Goal: Task Accomplishment & Management: Use online tool/utility

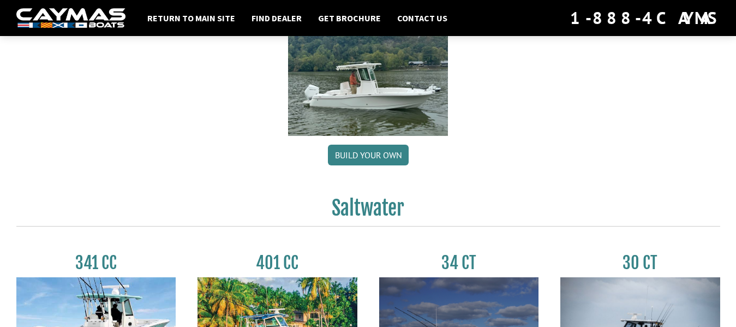
scroll to position [273, 0]
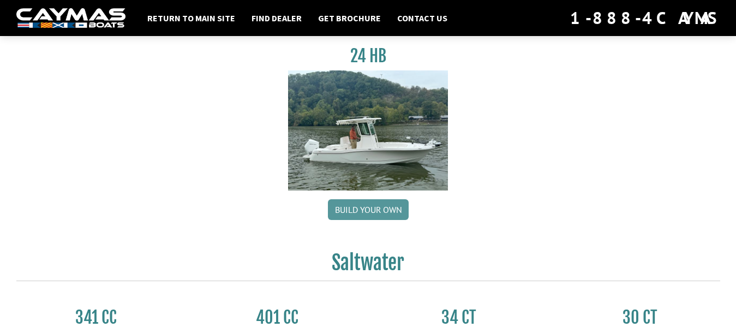
click at [364, 207] on link "Build your own" at bounding box center [368, 209] width 81 height 21
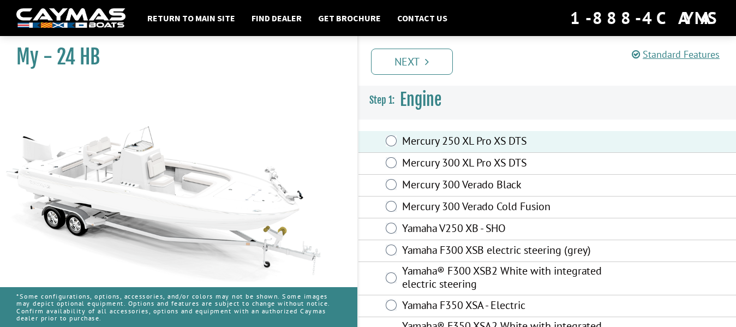
scroll to position [33, 0]
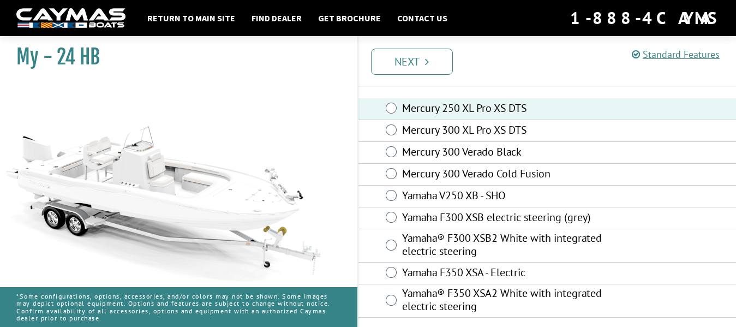
click at [312, 123] on img at bounding box center [163, 182] width 327 height 199
click at [402, 65] on link "Next" at bounding box center [412, 62] width 82 height 26
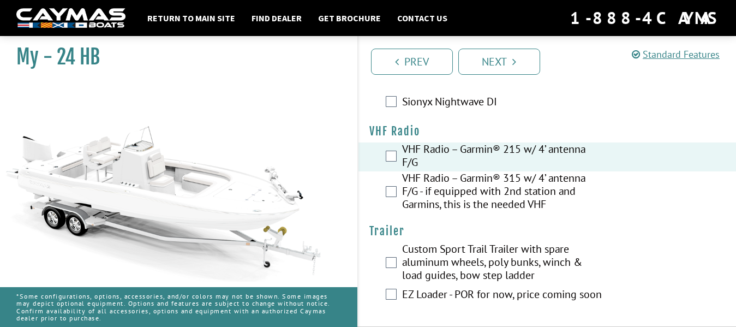
scroll to position [2814, 0]
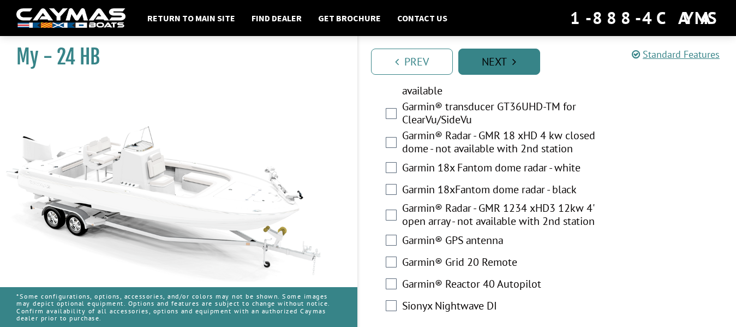
click at [510, 62] on link "Next" at bounding box center [499, 62] width 82 height 26
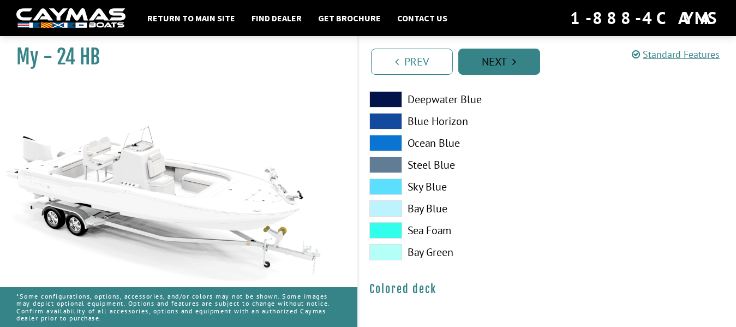
scroll to position [0, 0]
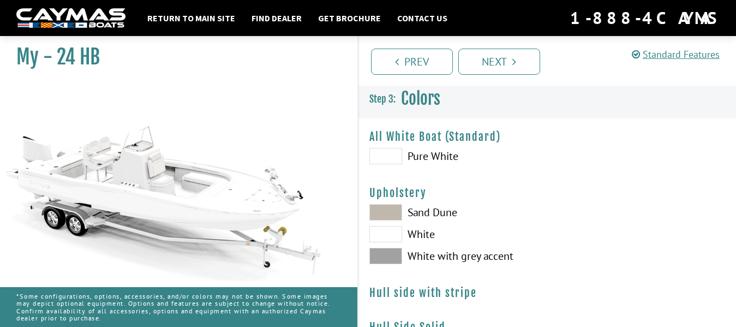
click at [393, 212] on span at bounding box center [385, 212] width 33 height 16
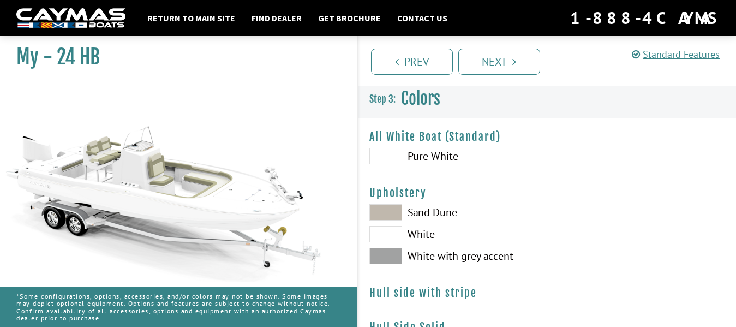
click at [391, 255] on span at bounding box center [385, 256] width 33 height 16
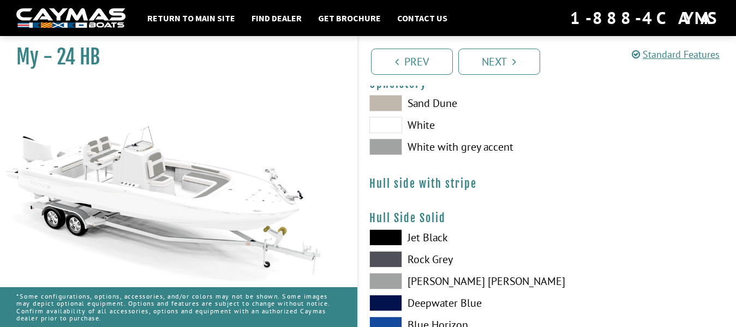
scroll to position [164, 0]
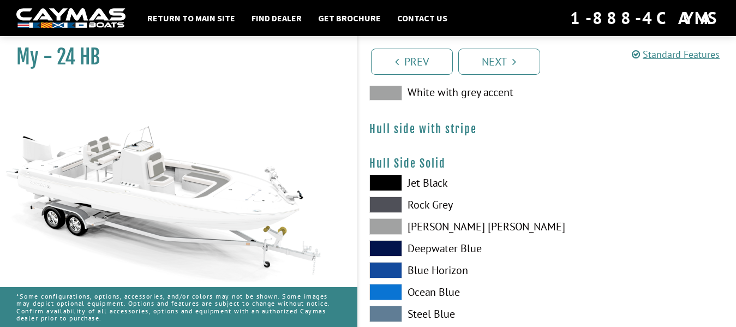
click at [396, 223] on span at bounding box center [385, 226] width 33 height 16
click at [393, 245] on span at bounding box center [385, 248] width 33 height 16
click at [393, 246] on span at bounding box center [385, 248] width 33 height 16
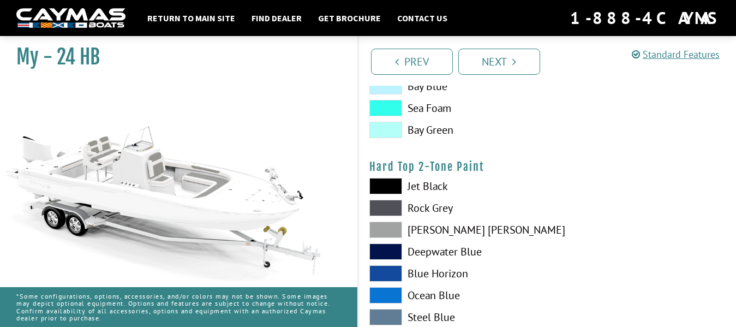
scroll to position [764, 0]
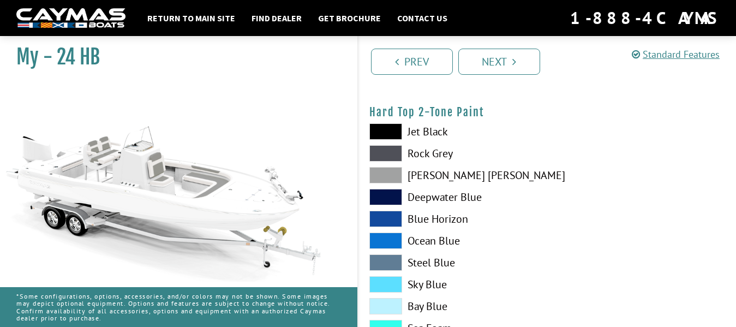
click at [393, 171] on span at bounding box center [385, 175] width 33 height 16
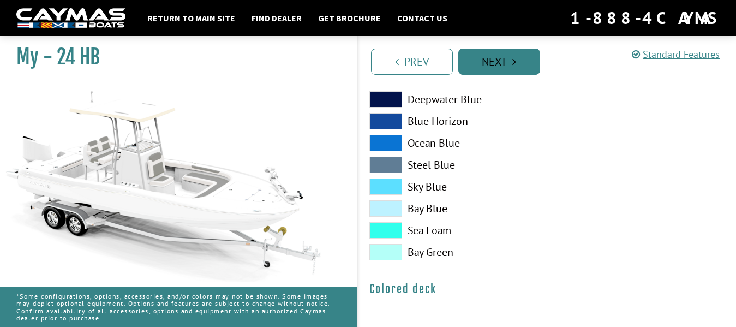
click at [508, 62] on link "Next" at bounding box center [499, 62] width 82 height 26
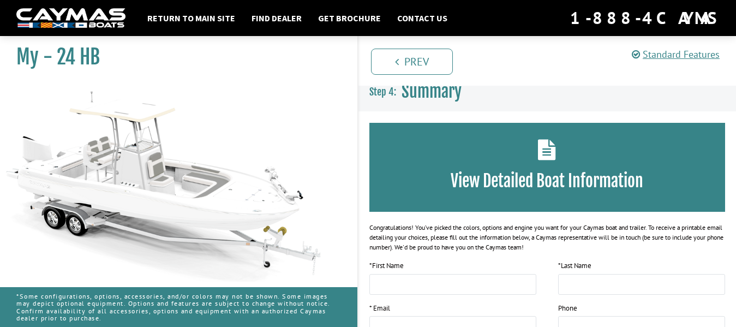
scroll to position [0, 0]
